Goal: Navigation & Orientation: Find specific page/section

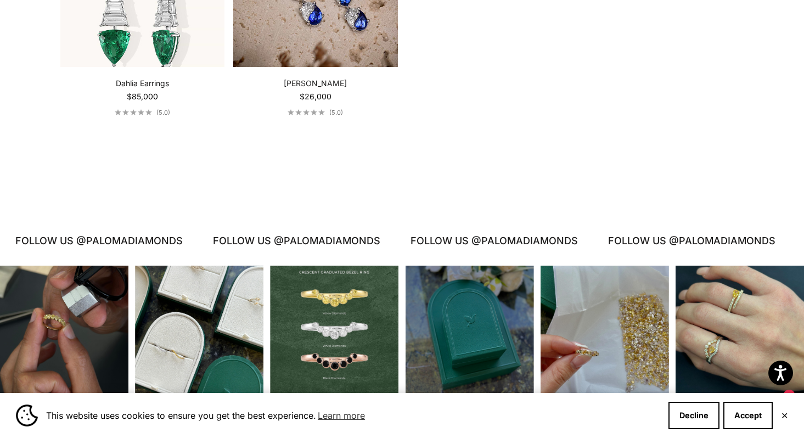
scroll to position [2535, 0]
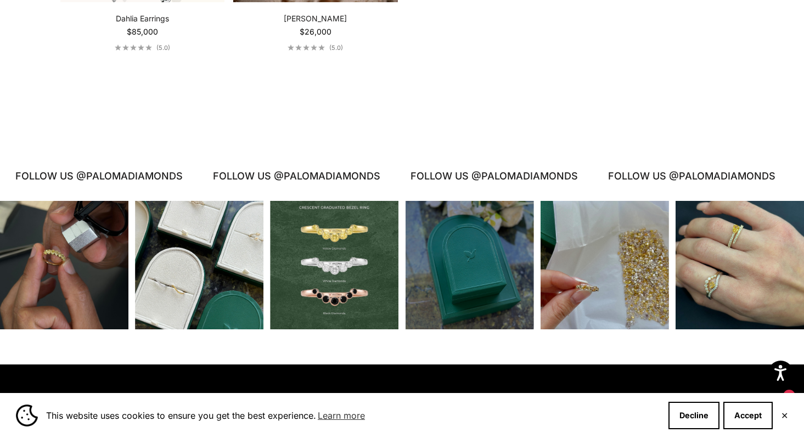
click at [587, 284] on div "Instagram post opens in a popup" at bounding box center [605, 265] width 128 height 128
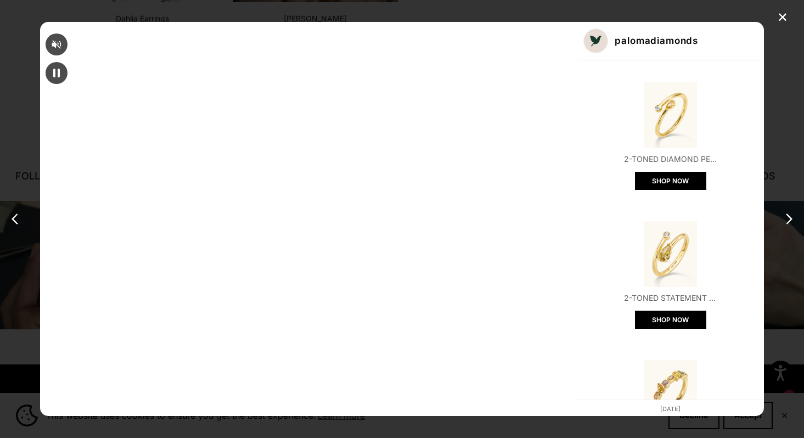
scroll to position [19, 0]
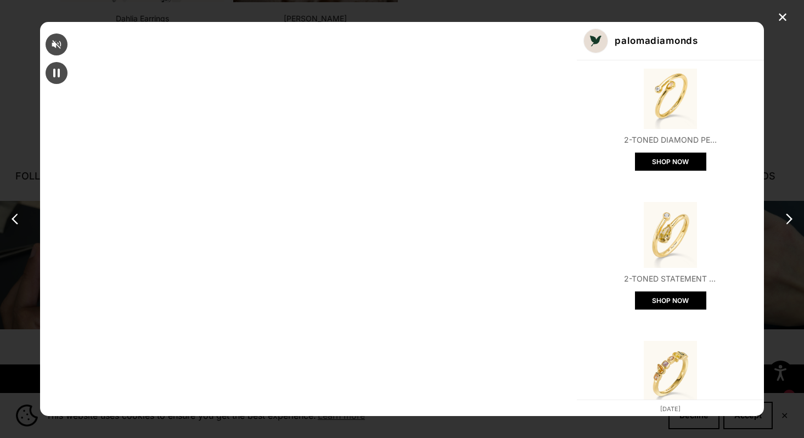
click at [720, 91] on div "✕ palomadiamonds 2-Toned Diamond Petite Wrap Ring SHOP NOW 2-Toned Statement Di…" at bounding box center [402, 219] width 804 height 438
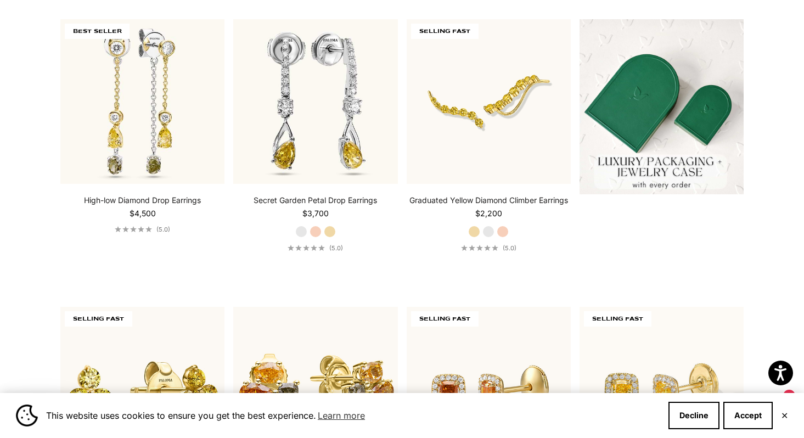
scroll to position [0, 0]
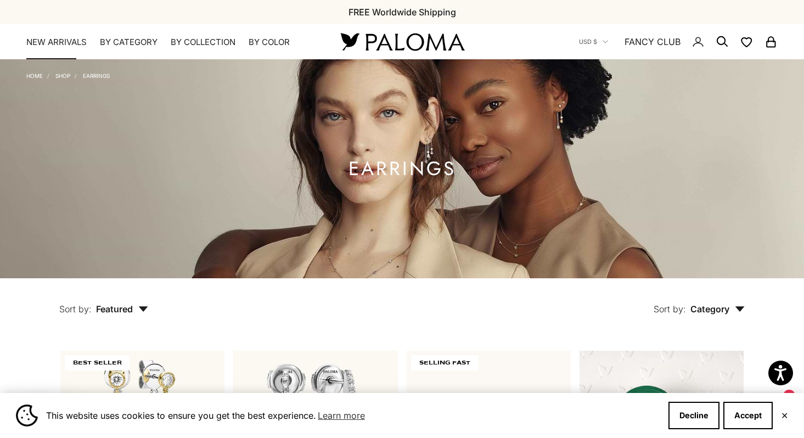
click at [58, 44] on link "NEW ARRIVALS" at bounding box center [56, 42] width 60 height 11
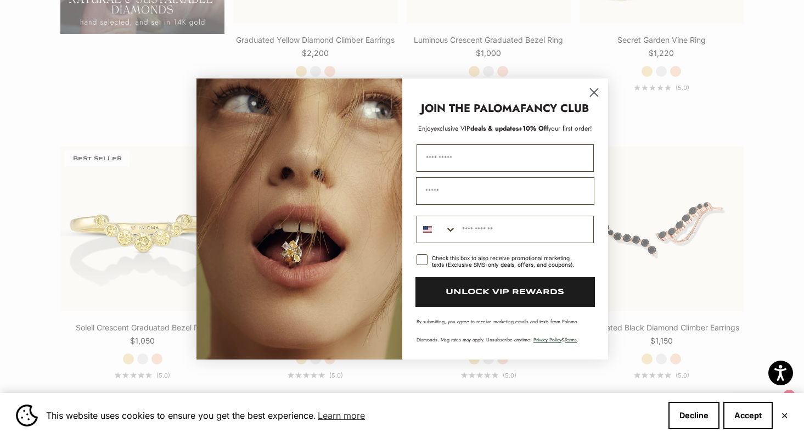
scroll to position [1135, 0]
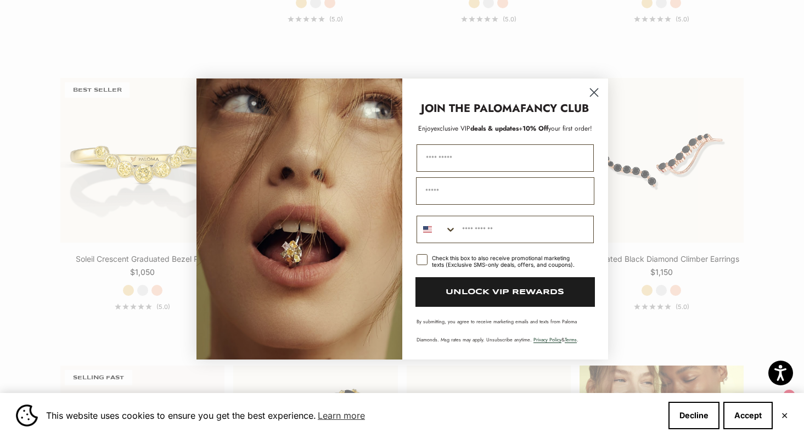
click at [596, 92] on circle "Close dialog" at bounding box center [594, 92] width 18 height 18
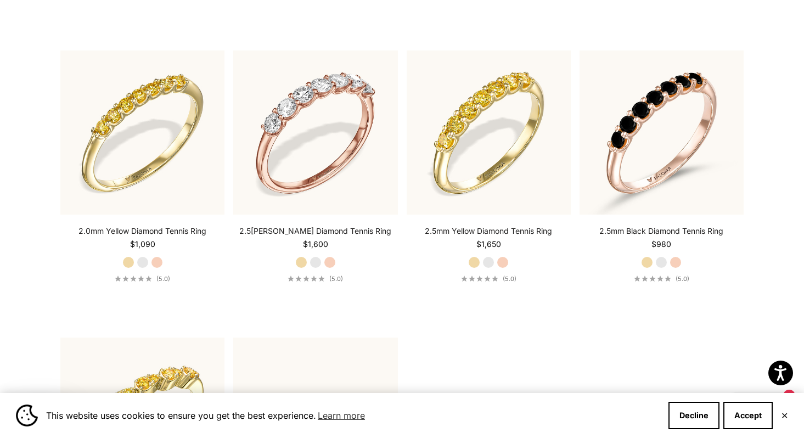
scroll to position [2003, 0]
